Goal: Task Accomplishment & Management: Manage account settings

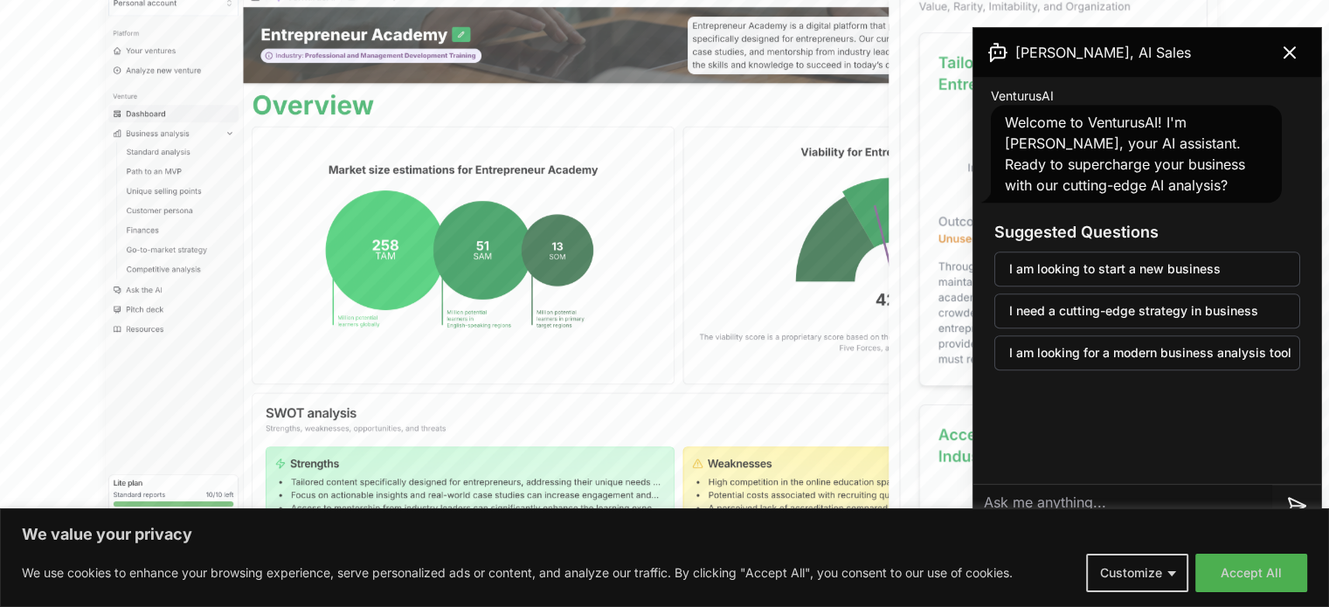
scroll to position [787, 0]
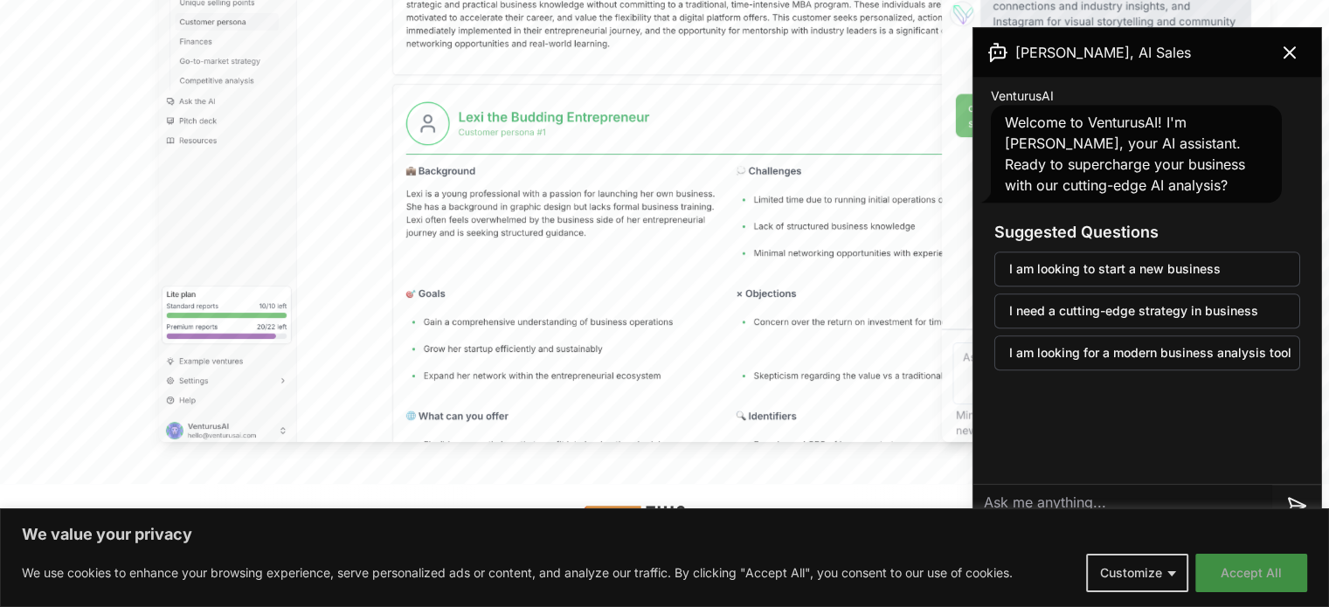
click at [1267, 565] on button "Accept All" at bounding box center [1252, 573] width 112 height 38
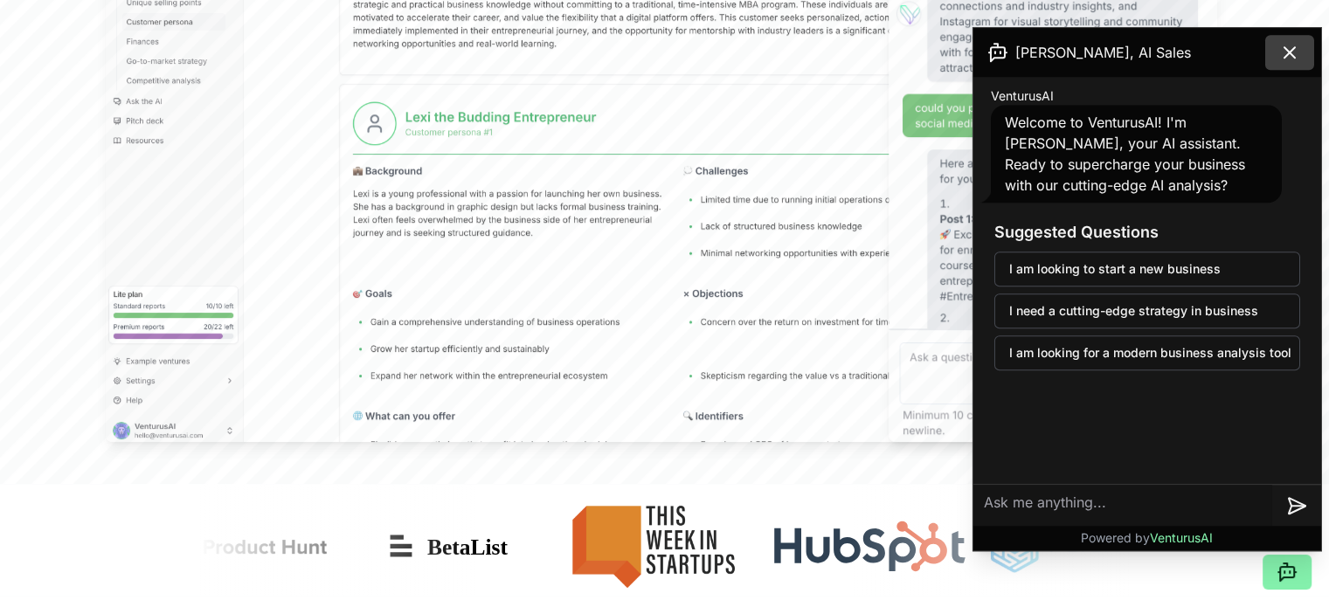
click at [1287, 54] on icon at bounding box center [1290, 52] width 10 height 10
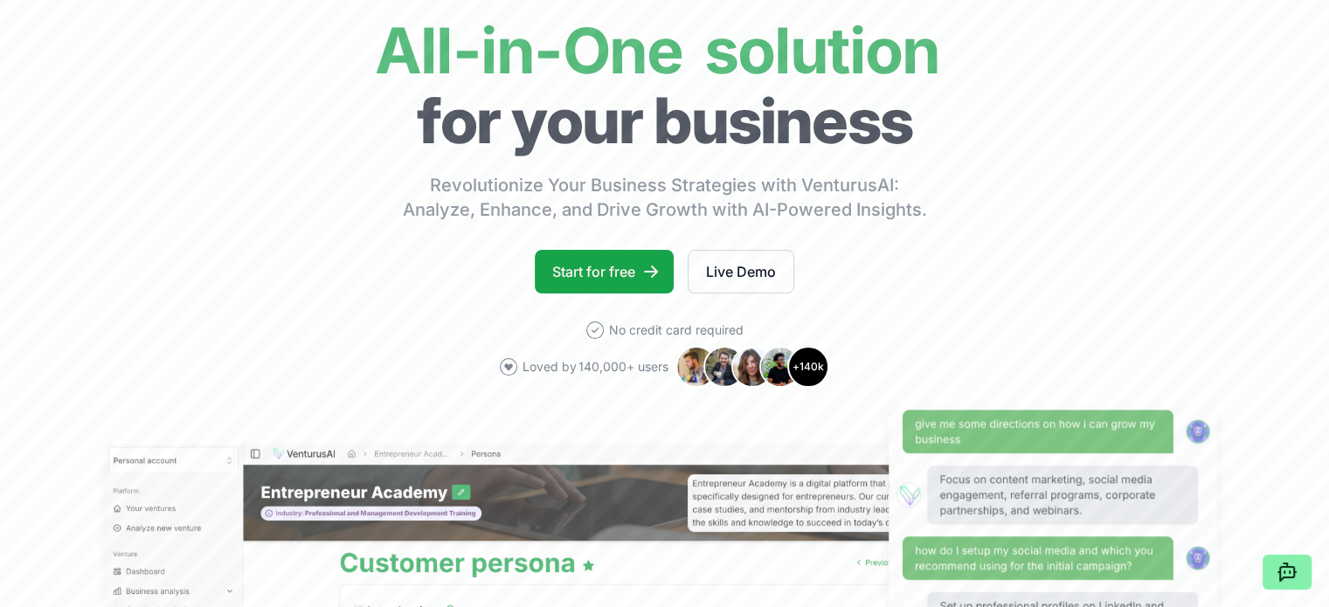
scroll to position [0, 0]
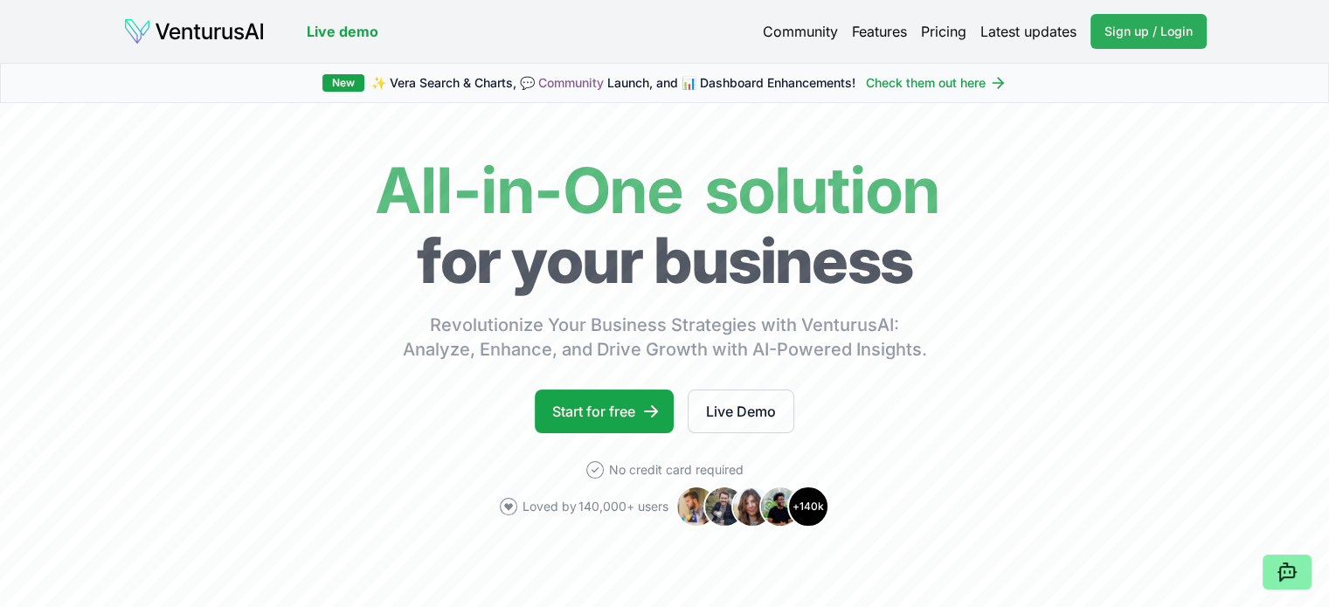
click at [1119, 39] on span "Sign up / Login" at bounding box center [1149, 31] width 88 height 17
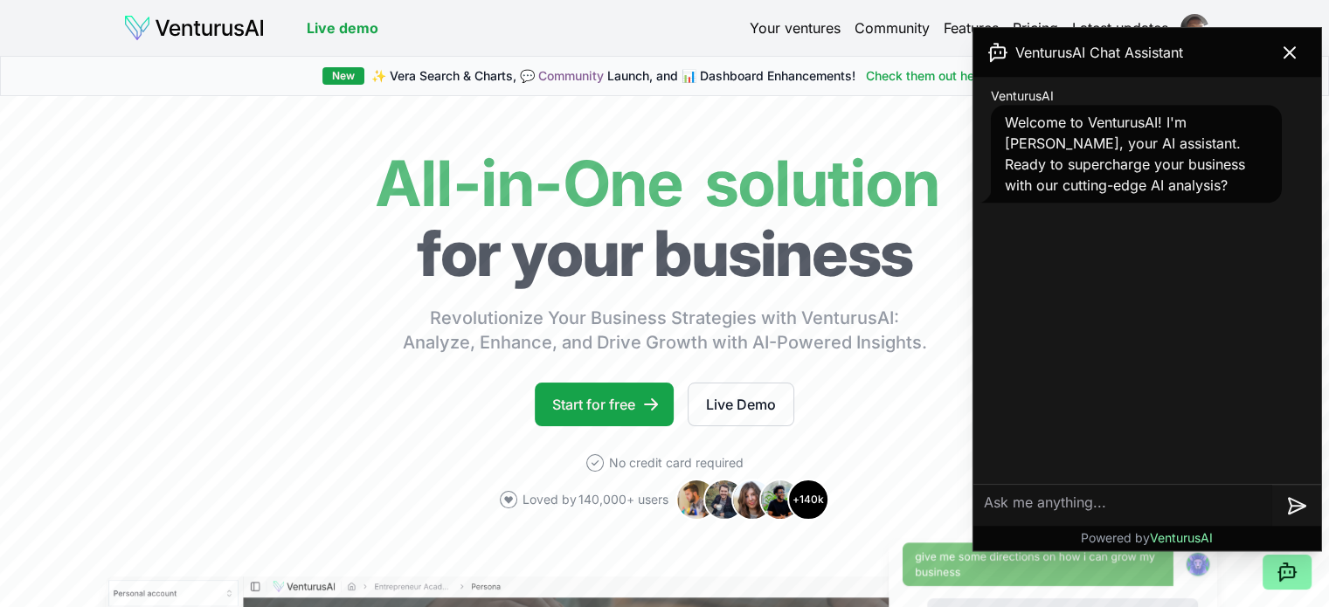
scroll to position [262, 0]
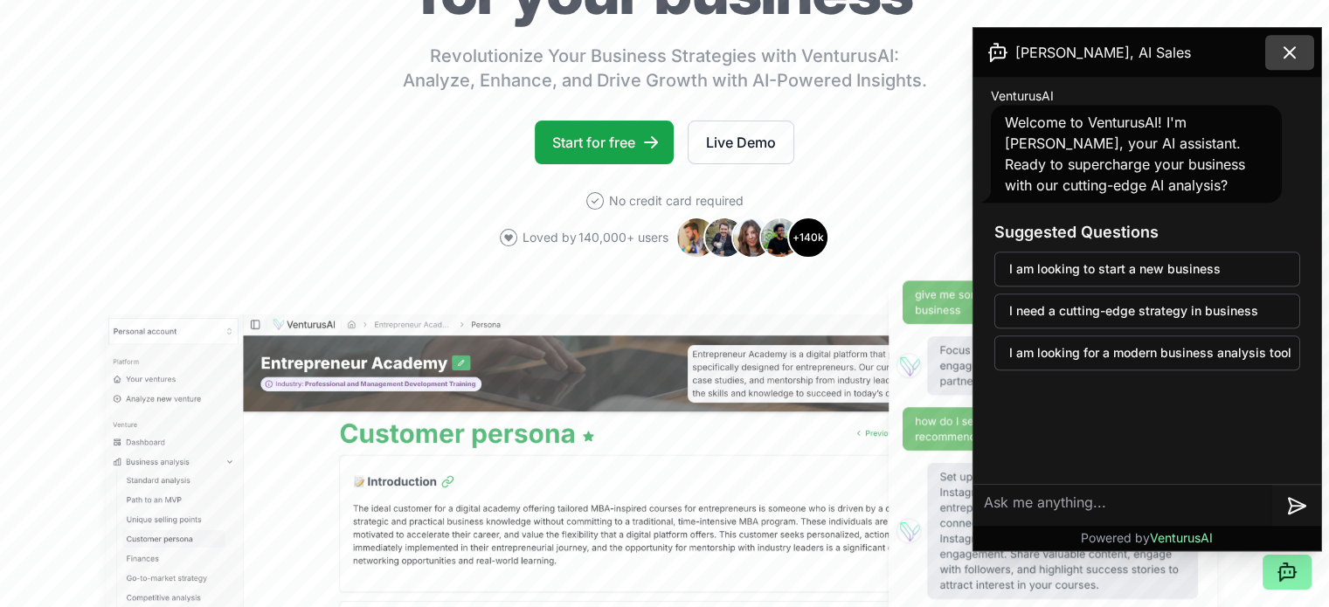
click at [1297, 48] on icon at bounding box center [1290, 52] width 21 height 21
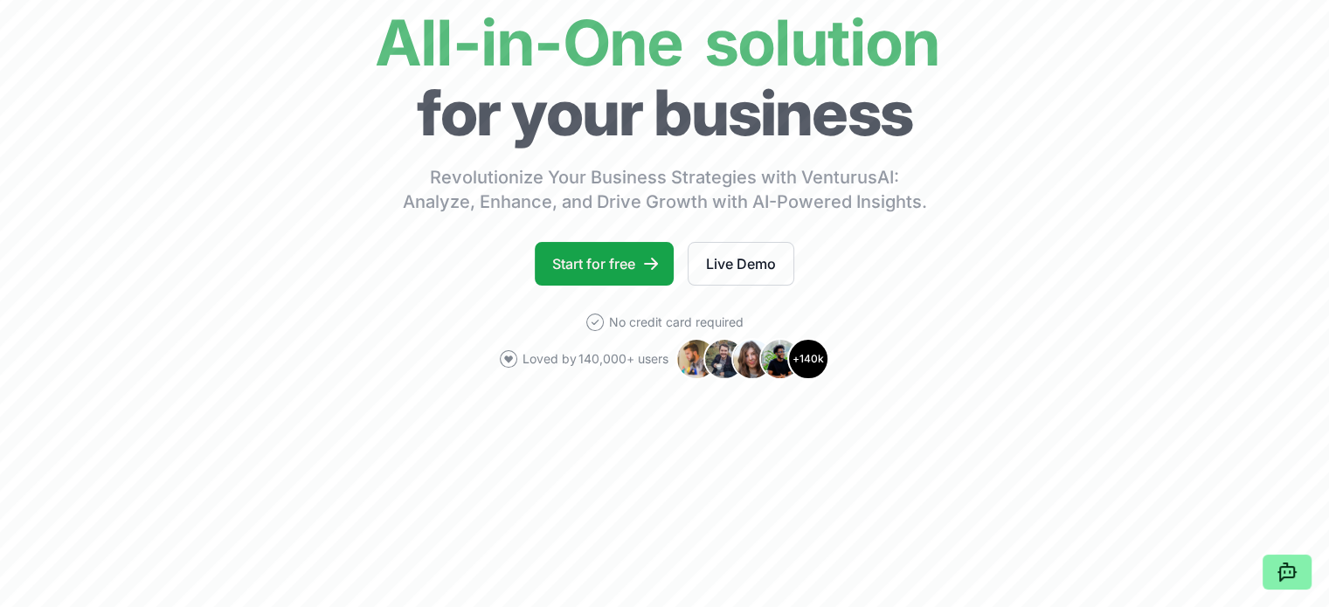
scroll to position [0, 0]
